Goal: Navigation & Orientation: Find specific page/section

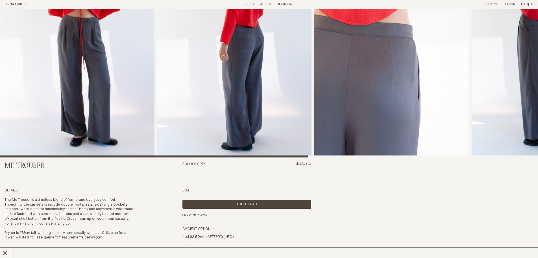
scroll to position [85, 0]
drag, startPoint x: 7, startPoint y: 250, endPoint x: 150, endPoint y: 190, distance: 155.6
click at [7, 250] on icon at bounding box center [5, 252] width 5 height 5
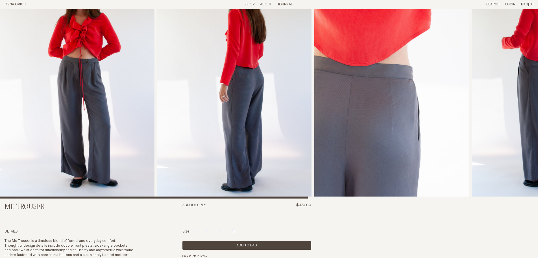
scroll to position [0, 0]
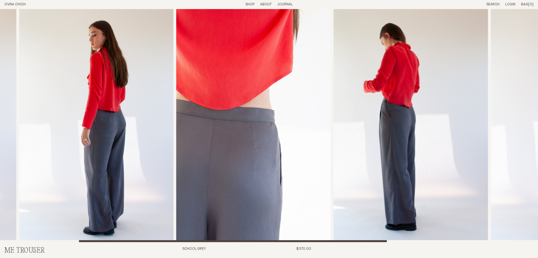
click at [386, 97] on img "4 / 6" at bounding box center [411, 125] width 155 height 233
click at [248, 2] on li "Shop" at bounding box center [250, 4] width 9 height 5
click at [248, 4] on link "Shop" at bounding box center [250, 5] width 9 height 4
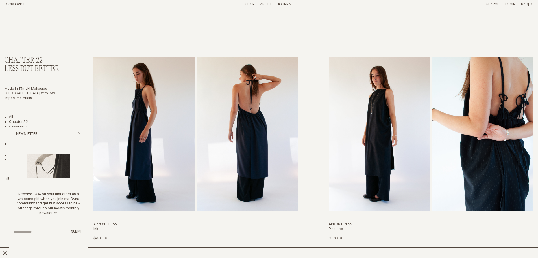
click at [80, 133] on icon "Close popup" at bounding box center [79, 133] width 4 height 4
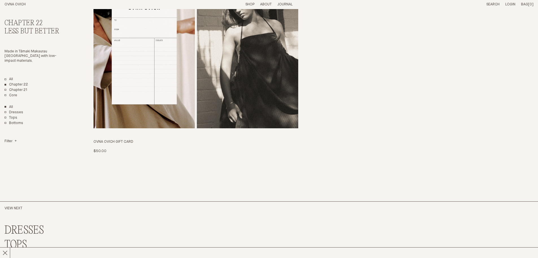
scroll to position [1555, 0]
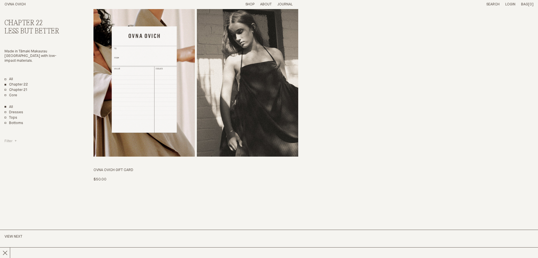
click at [14, 139] on h4 "Filter" at bounding box center [11, 141] width 12 height 5
click at [13, 115] on link "Tops" at bounding box center [11, 117] width 13 height 5
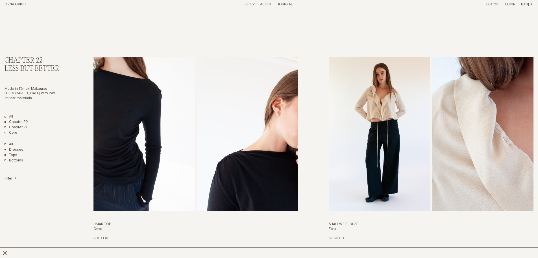
click at [15, 147] on link "Dresses" at bounding box center [14, 149] width 19 height 5
